Goal: Transaction & Acquisition: Purchase product/service

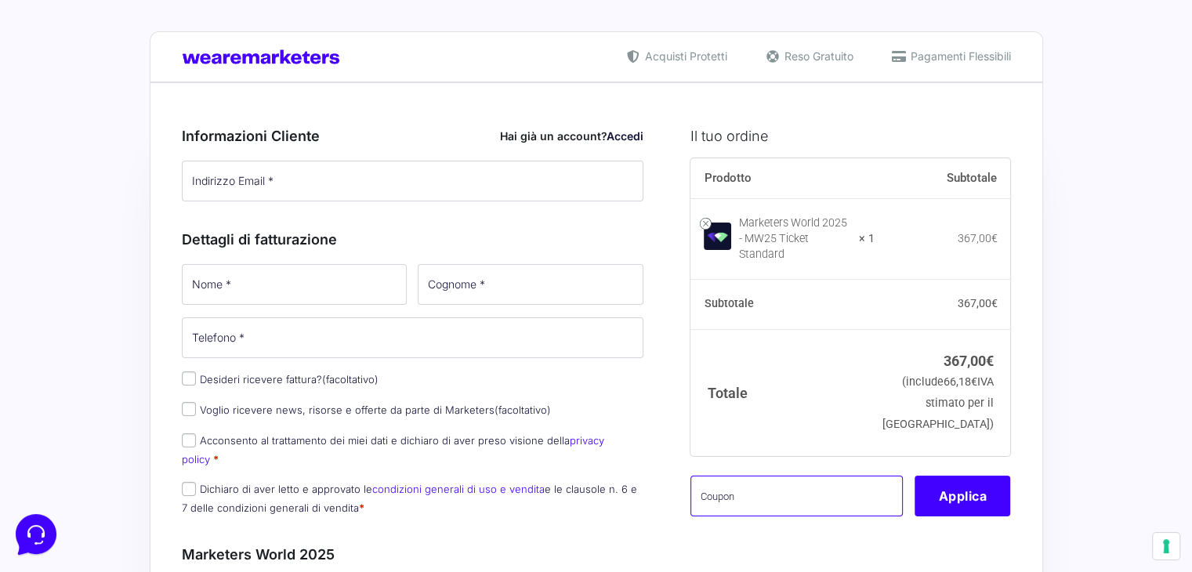
click at [806, 490] on input "text" at bounding box center [797, 496] width 212 height 41
paste input "MPRO20OFFWORLD"
type input "MPRO20OFFWORLD"
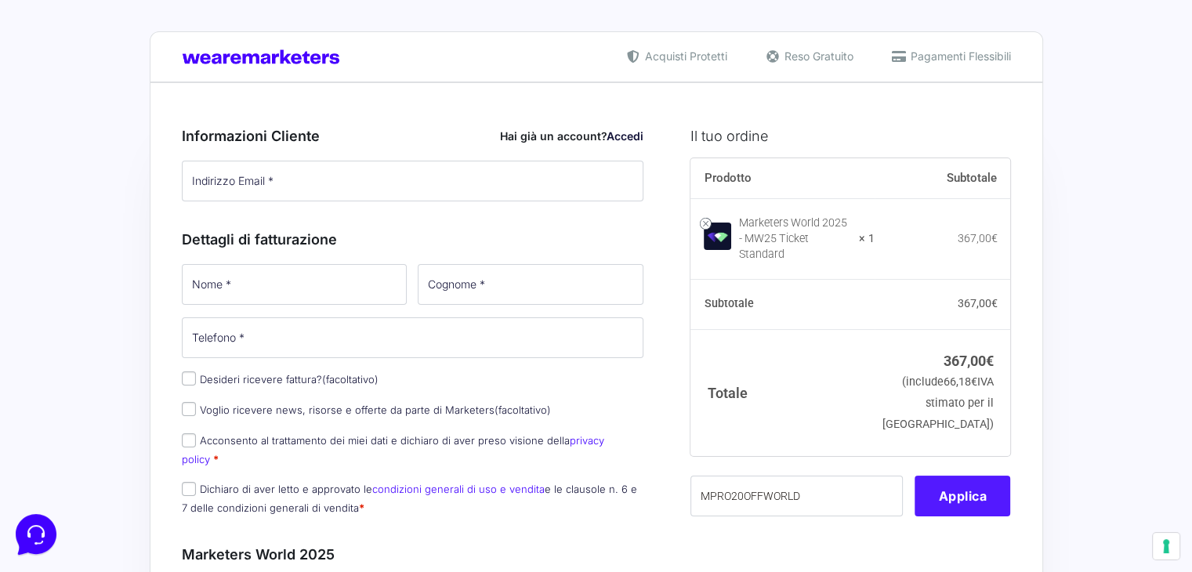
click at [951, 486] on button "Applica" at bounding box center [963, 496] width 96 height 41
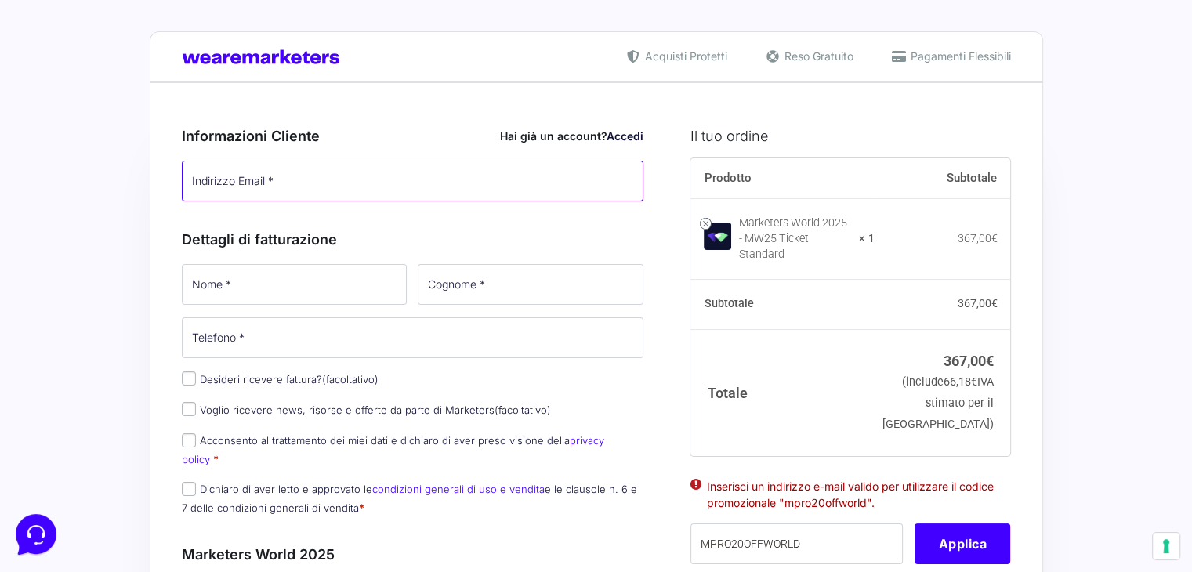
click at [251, 185] on input "Indirizzo Email *" at bounding box center [413, 181] width 462 height 41
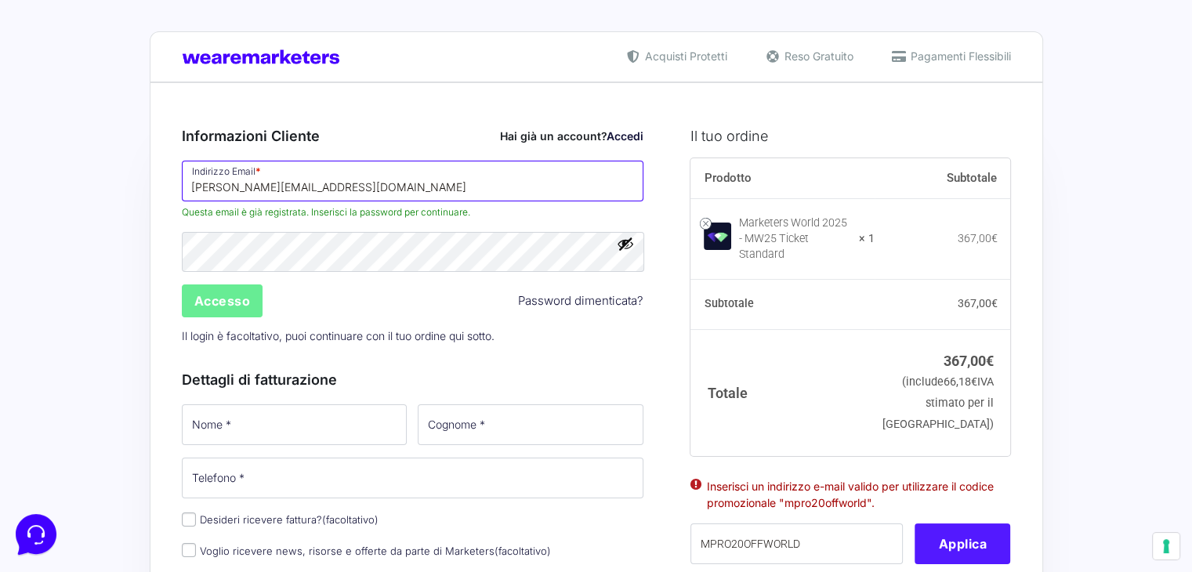
type input "[PERSON_NAME][EMAIL_ADDRESS][DOMAIN_NAME]"
click at [955, 537] on button "Applica" at bounding box center [963, 544] width 96 height 41
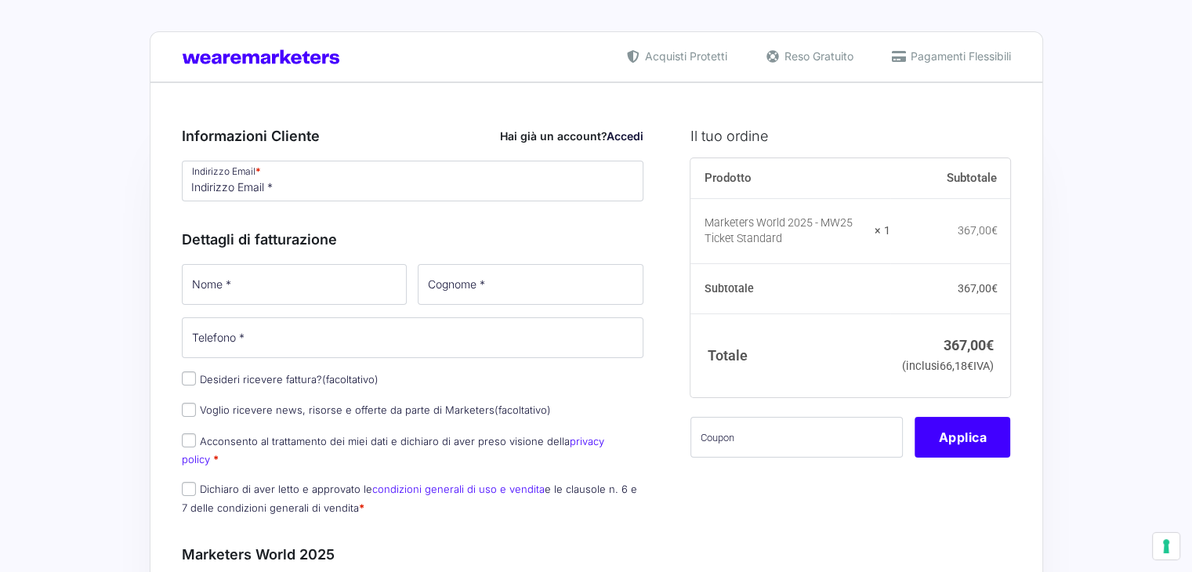
type input "[EMAIL_ADDRESS][DOMAIN_NAME]"
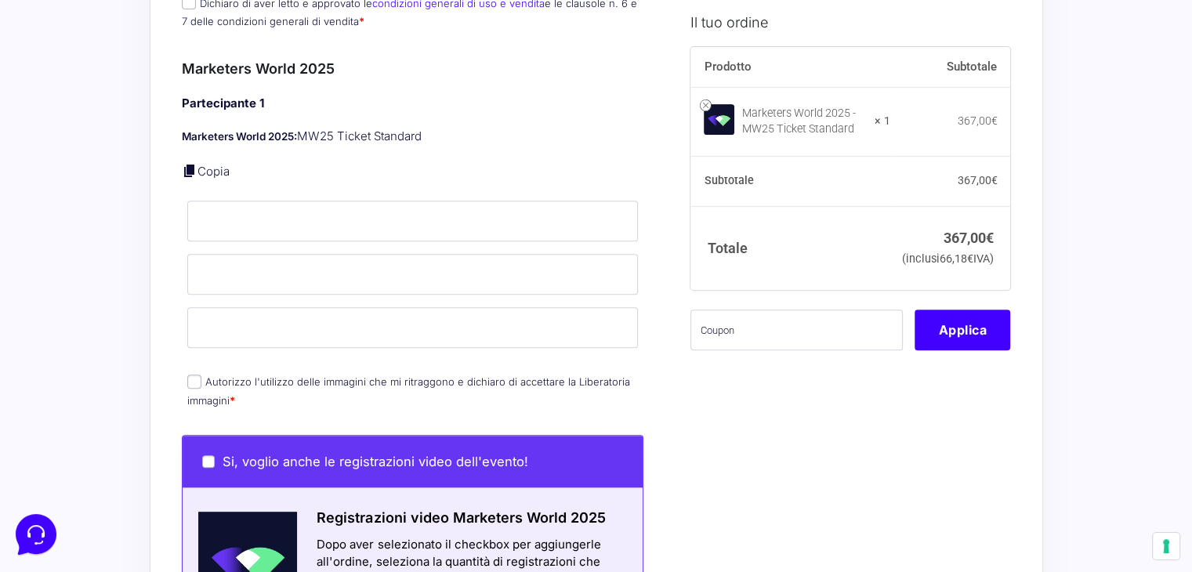
scroll to position [700, 0]
